Goal: Task Accomplishment & Management: Use online tool/utility

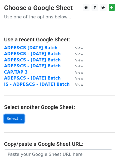
click at [16, 120] on link "Select..." at bounding box center [14, 119] width 20 height 8
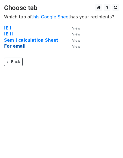
click at [17, 48] on strong "For email" at bounding box center [14, 46] width 21 height 5
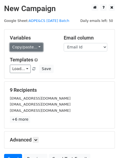
click at [38, 48] on link "Copy/paste..." at bounding box center [26, 47] width 33 height 8
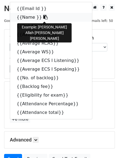
click at [18, 18] on link "{{Name }}" at bounding box center [51, 17] width 82 height 9
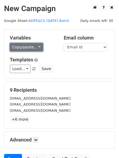
click at [37, 46] on link "Copy/paste..." at bounding box center [26, 47] width 33 height 8
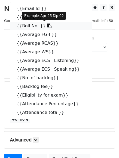
click at [30, 25] on link "{{Roll No. }}" at bounding box center [51, 26] width 82 height 9
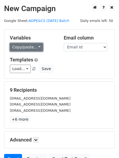
click at [35, 45] on link "Copy/paste..." at bounding box center [26, 47] width 33 height 8
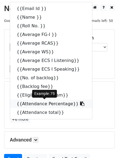
click at [23, 106] on link "{{Attendance Percentage}}" at bounding box center [51, 104] width 82 height 9
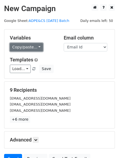
click at [38, 46] on link "Copy/paste..." at bounding box center [26, 47] width 33 height 8
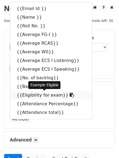
click at [34, 94] on link "{{Eligibility for exam}}" at bounding box center [51, 95] width 82 height 9
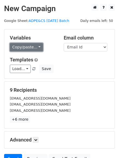
click at [35, 49] on link "Copy/paste..." at bounding box center [26, 47] width 33 height 8
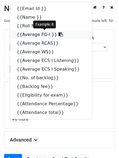
click at [27, 34] on link "{{Average FG-I }}" at bounding box center [51, 34] width 82 height 9
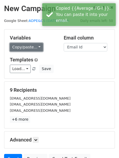
click at [33, 46] on link "Copy/paste..." at bounding box center [26, 47] width 33 height 8
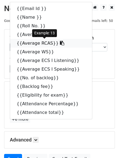
click at [33, 46] on link "{{Average RCAS}}" at bounding box center [51, 43] width 82 height 9
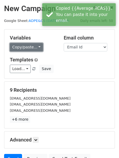
click at [35, 45] on link "Copy/paste..." at bounding box center [26, 47] width 33 height 8
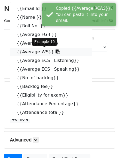
click at [21, 52] on link "{{Average WS}}" at bounding box center [51, 52] width 82 height 9
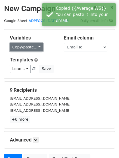
click at [34, 46] on link "Copy/paste..." at bounding box center [26, 47] width 33 height 8
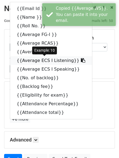
click at [36, 61] on link "{{Average ECS I Listening}}" at bounding box center [51, 60] width 82 height 9
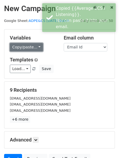
click at [36, 48] on link "Copy/paste..." at bounding box center [26, 47] width 33 height 8
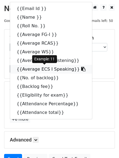
click at [29, 70] on link "{{Average ECS I Speaking}}" at bounding box center [51, 69] width 82 height 9
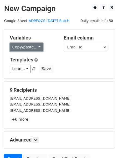
click at [37, 44] on link "Copy/paste..." at bounding box center [26, 47] width 33 height 8
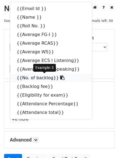
click at [32, 79] on link "{{No. of backlog}}" at bounding box center [51, 78] width 82 height 9
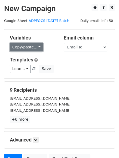
click at [36, 47] on link "Copy/paste..." at bounding box center [26, 47] width 33 height 8
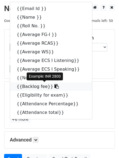
click at [27, 87] on link "{{Backlog fee}}" at bounding box center [51, 86] width 82 height 9
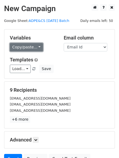
click at [37, 48] on link "Copy/paste..." at bounding box center [26, 47] width 33 height 8
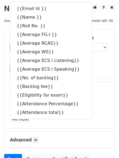
click at [109, 74] on div "Variables Copy/paste... {{Email Id }} {{Name }} {{Roll No. }} {{Average FG-I }}…" at bounding box center [59, 54] width 110 height 49
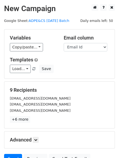
scroll to position [52, 0]
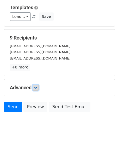
click at [36, 89] on icon at bounding box center [35, 87] width 3 height 3
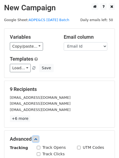
scroll to position [0, 0]
